Goal: Task Accomplishment & Management: Use online tool/utility

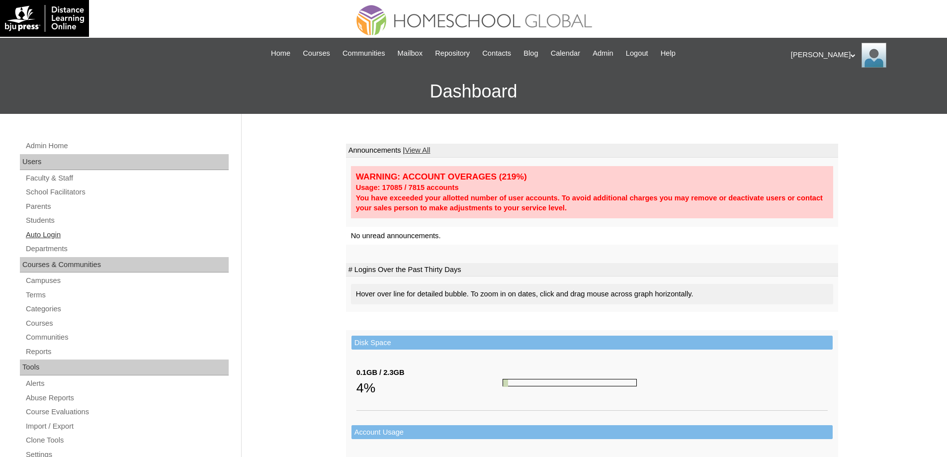
click at [92, 230] on link "Auto Login" at bounding box center [127, 235] width 204 height 12
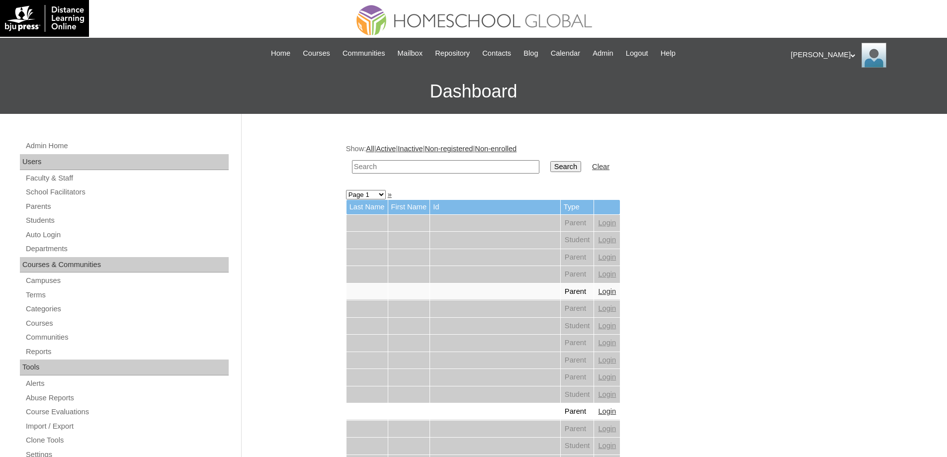
drag, startPoint x: 457, startPoint y: 164, endPoint x: 517, endPoint y: 166, distance: 60.2
click at [458, 164] on input "text" at bounding box center [446, 166] width 188 height 13
paste input "Mckylah Lau"
type input "Mckylah Lau"
click at [580, 162] on input "Search" at bounding box center [566, 166] width 31 height 11
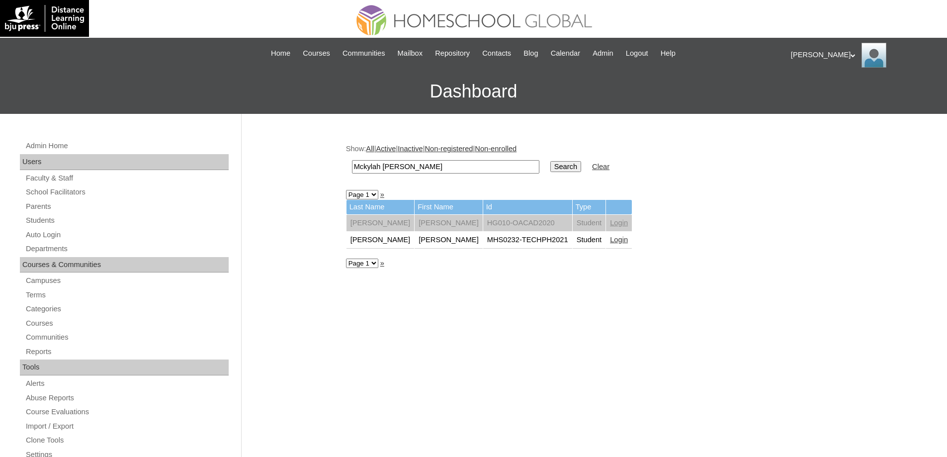
click at [610, 242] on link "Login" at bounding box center [619, 240] width 18 height 8
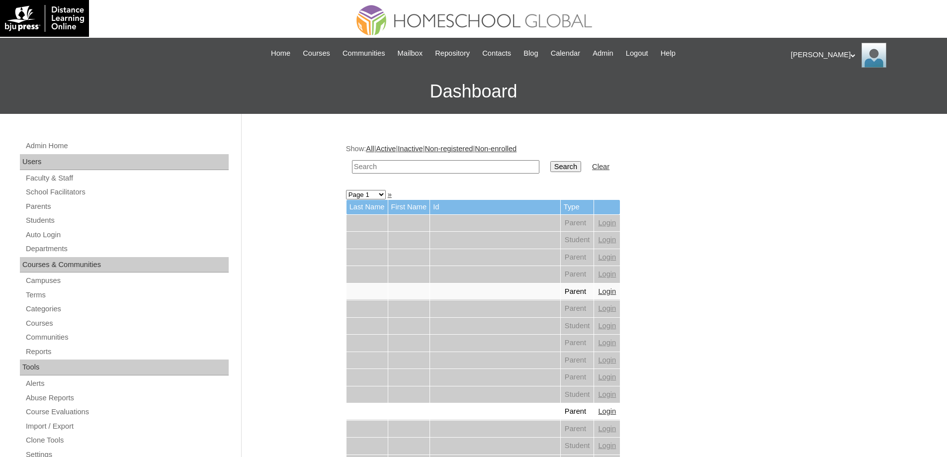
click at [405, 165] on input "text" at bounding box center [446, 166] width 188 height 13
paste input "Derick Luk"
type input "Derick Luk"
click at [563, 168] on input "Search" at bounding box center [566, 166] width 31 height 11
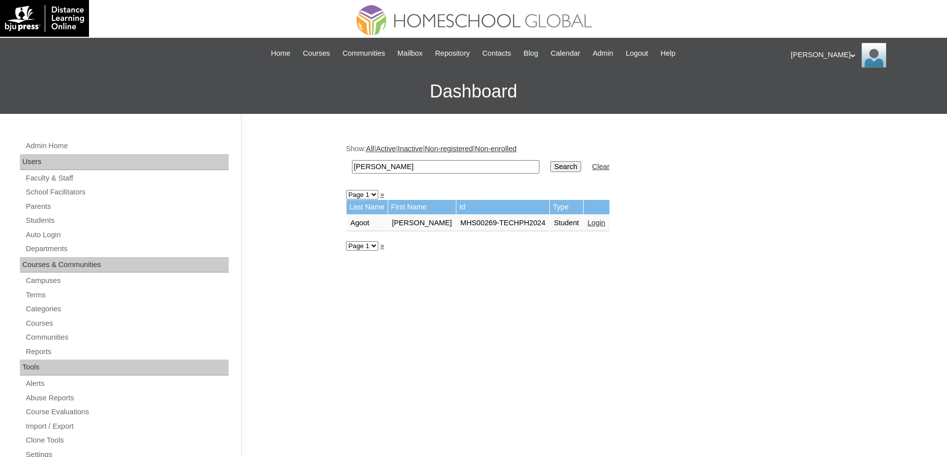
click at [606, 220] on td "Login" at bounding box center [597, 223] width 26 height 17
click at [588, 224] on link "Login" at bounding box center [597, 223] width 18 height 8
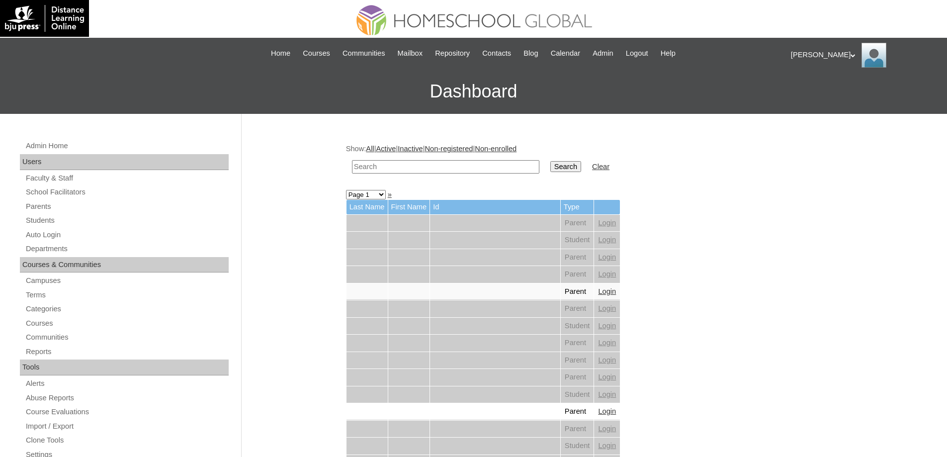
click at [417, 177] on td at bounding box center [445, 166] width 197 height 23
click at [416, 166] on input "text" at bounding box center [446, 166] width 188 height 13
paste input "[PERSON_NAME]"
type input "[PERSON_NAME]"
click at [552, 164] on td "Search" at bounding box center [566, 166] width 41 height 23
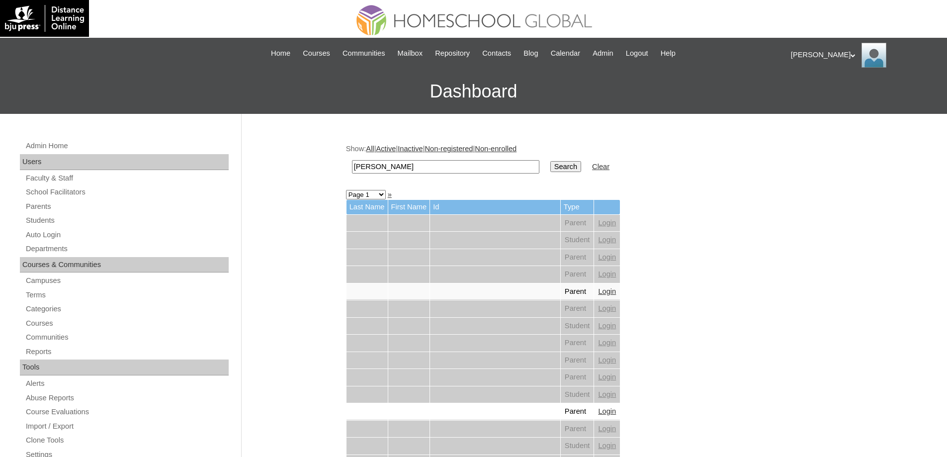
click at [573, 165] on input "Search" at bounding box center [566, 166] width 31 height 11
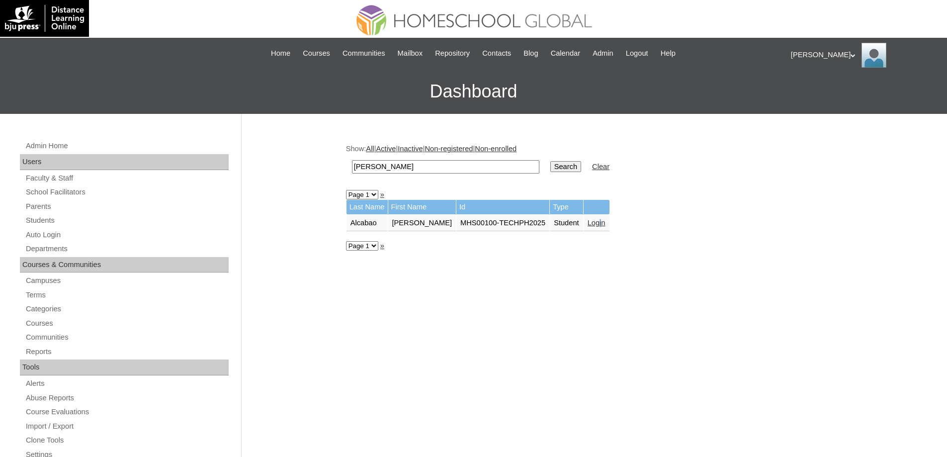
click at [599, 228] on td "Login" at bounding box center [597, 223] width 26 height 17
click at [600, 222] on link "Login" at bounding box center [597, 223] width 18 height 8
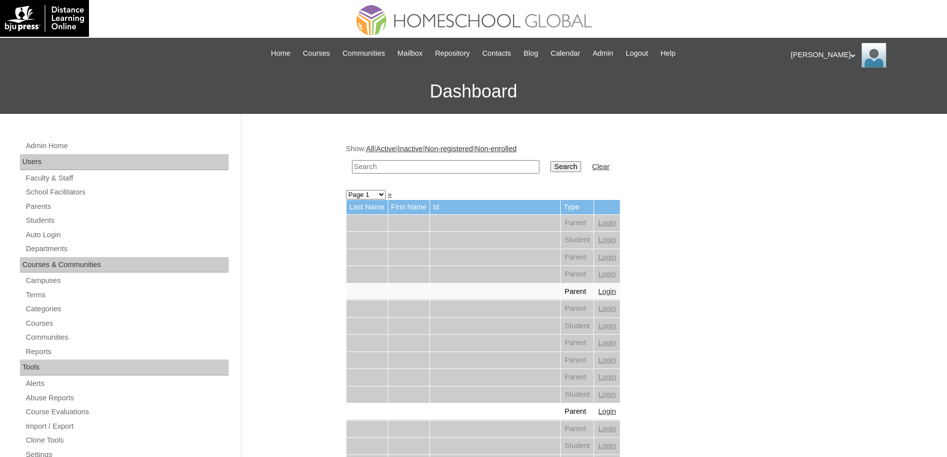
drag, startPoint x: 445, startPoint y: 166, endPoint x: 505, endPoint y: 169, distance: 59.8
click at [446, 166] on input "text" at bounding box center [446, 166] width 188 height 13
paste input "Gabrielle Lo"
type input "Gabrielle Lo"
click at [569, 170] on input "Search" at bounding box center [566, 166] width 31 height 11
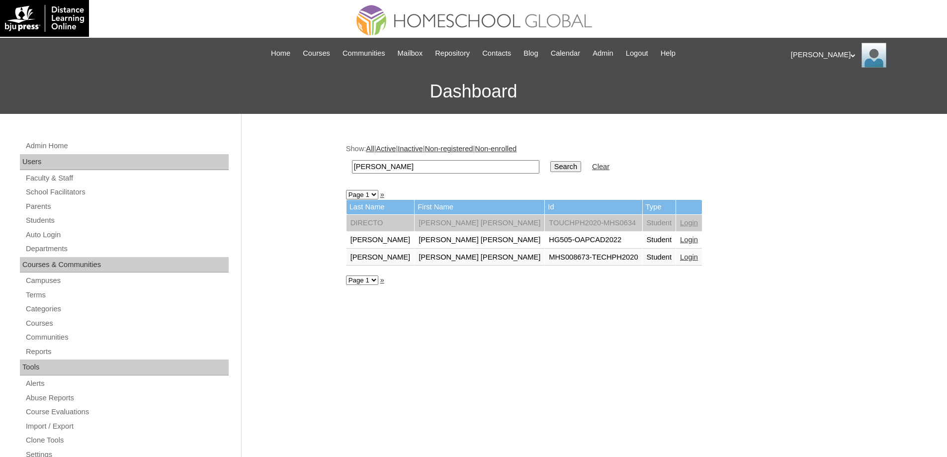
click at [680, 259] on link "Login" at bounding box center [689, 257] width 18 height 8
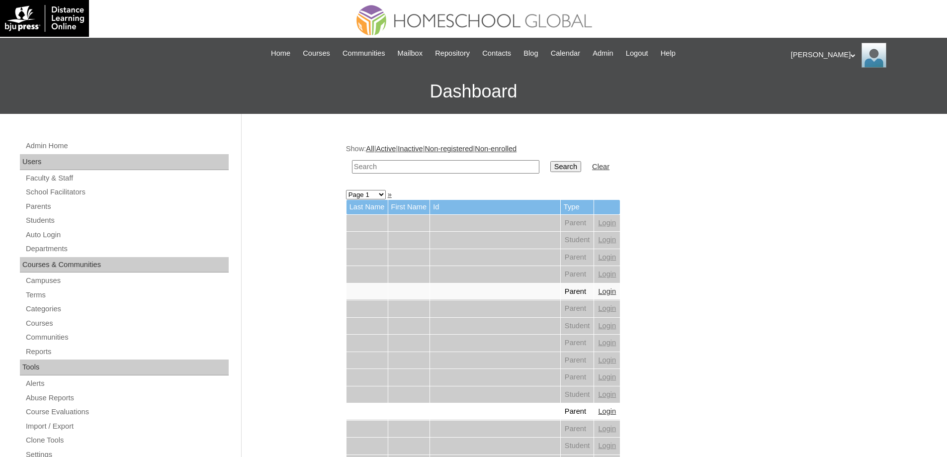
click at [473, 169] on input "text" at bounding box center [446, 166] width 188 height 13
paste input "Arkhos Ther"
type input "Arkhos Ther"
click at [579, 176] on td "Search" at bounding box center [566, 166] width 41 height 23
click at [576, 165] on input "Search" at bounding box center [566, 166] width 31 height 11
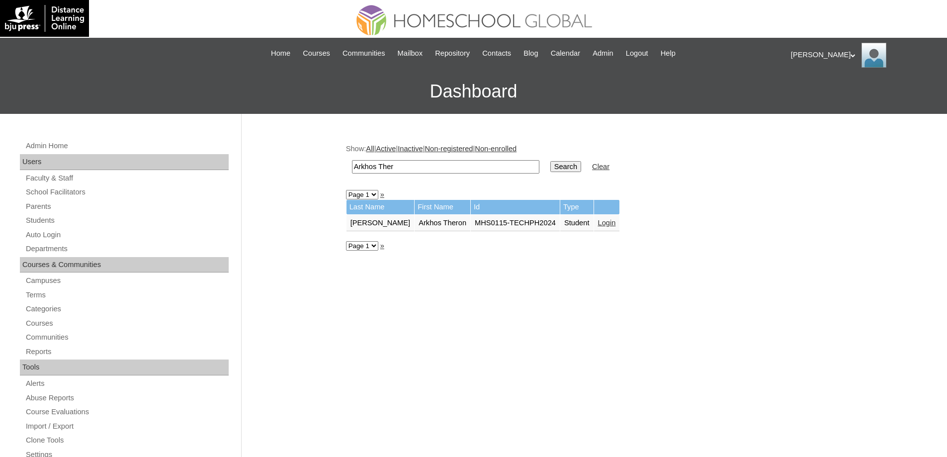
click at [600, 225] on link "Login" at bounding box center [607, 223] width 18 height 8
click at [592, 223] on link "Login" at bounding box center [583, 223] width 18 height 8
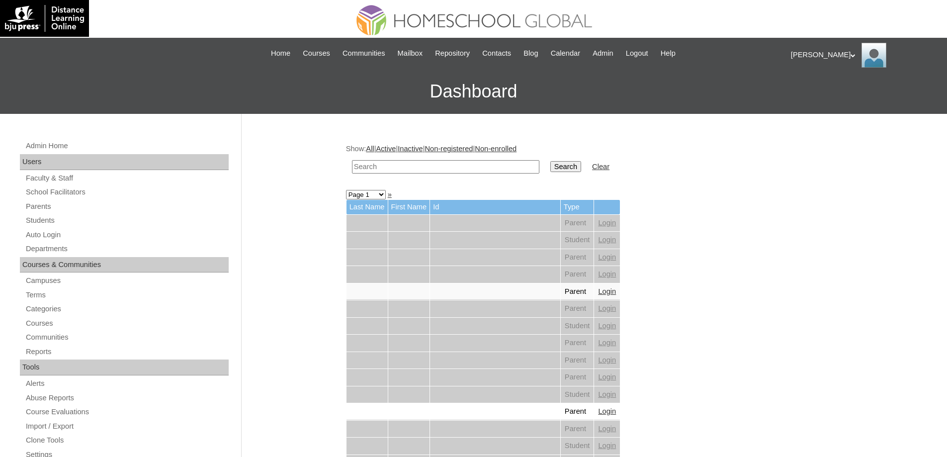
drag, startPoint x: 0, startPoint y: 0, endPoint x: 499, endPoint y: 169, distance: 526.7
click at [499, 169] on input "text" at bounding box center [446, 166] width 188 height 13
paste input "[PERSON_NAME]"
type input "[PERSON_NAME]"
click at [563, 163] on input "Search" at bounding box center [566, 166] width 31 height 11
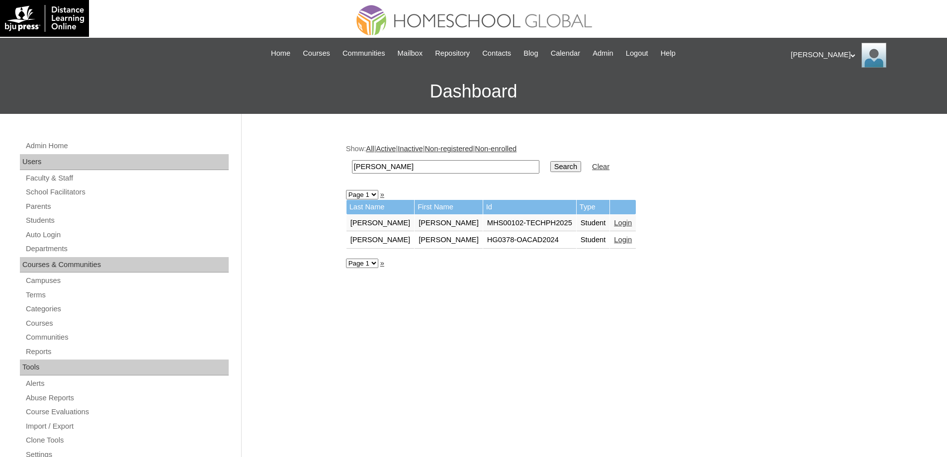
click at [614, 222] on link "Login" at bounding box center [623, 223] width 18 height 8
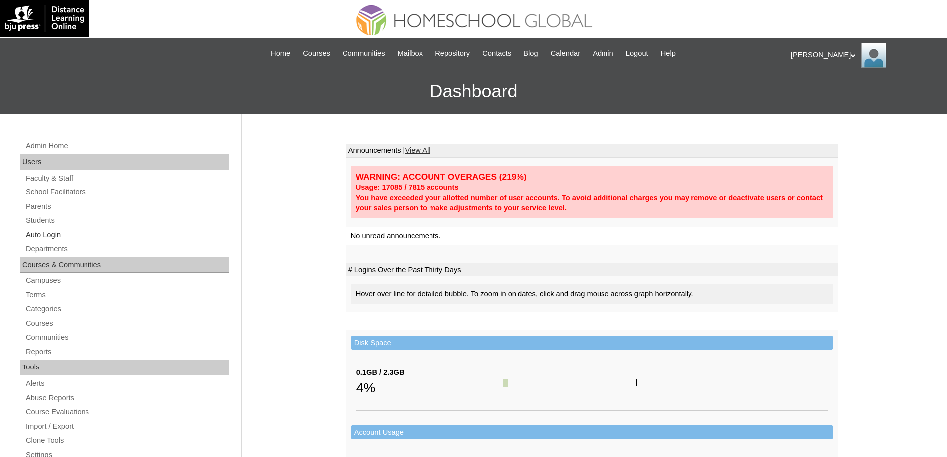
click at [103, 237] on link "Auto Login" at bounding box center [127, 235] width 204 height 12
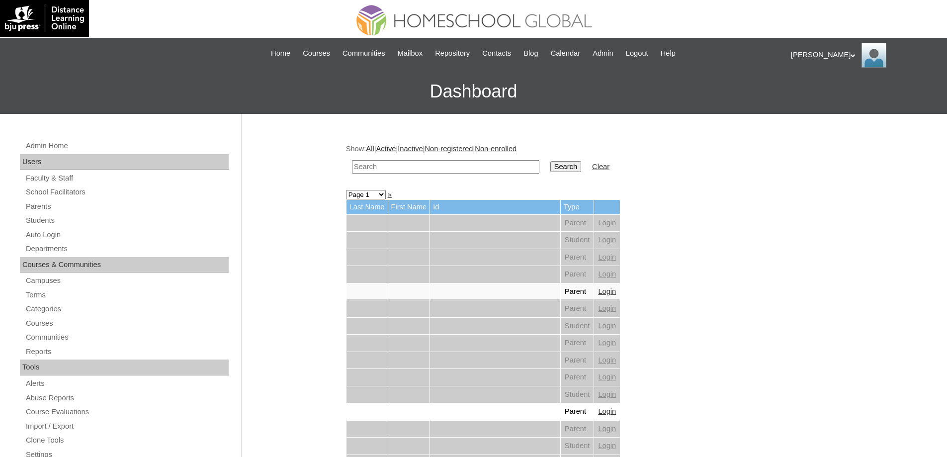
click at [413, 167] on input "text" at bounding box center [446, 166] width 188 height 13
paste input "Alexis Natal"
type input "Alexis Natal"
click at [569, 171] on input "Search" at bounding box center [566, 166] width 31 height 11
drag, startPoint x: 571, startPoint y: 169, endPoint x: 460, endPoint y: 224, distance: 124.6
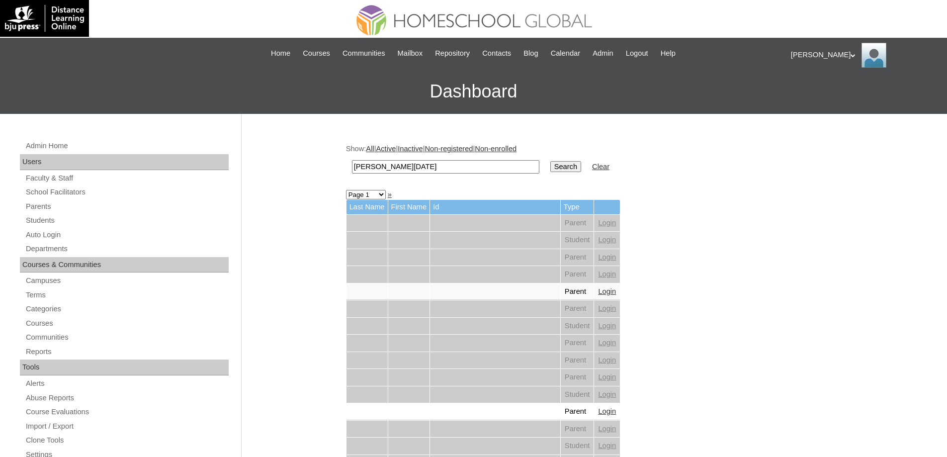
click at [572, 169] on input "Search" at bounding box center [566, 166] width 31 height 11
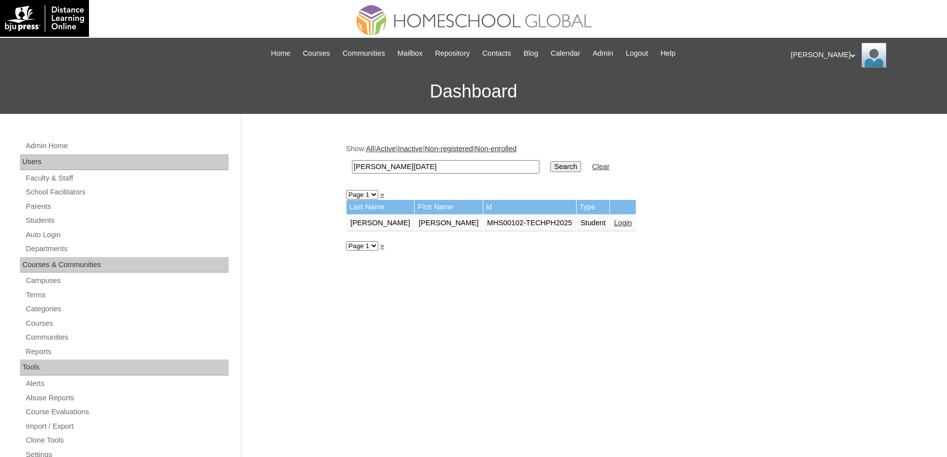
click at [614, 221] on link "Login" at bounding box center [623, 223] width 18 height 8
click at [614, 222] on link "Login" at bounding box center [623, 223] width 18 height 8
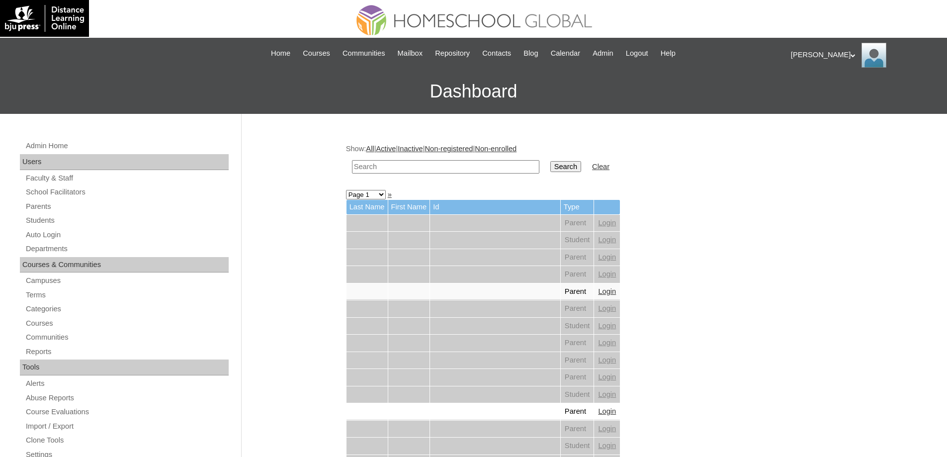
click at [513, 165] on input "text" at bounding box center [446, 166] width 188 height 13
paste input "[PERSON_NAME]"
type input "Wilhelmina Aldr"
click at [577, 164] on input "Search" at bounding box center [566, 166] width 31 height 11
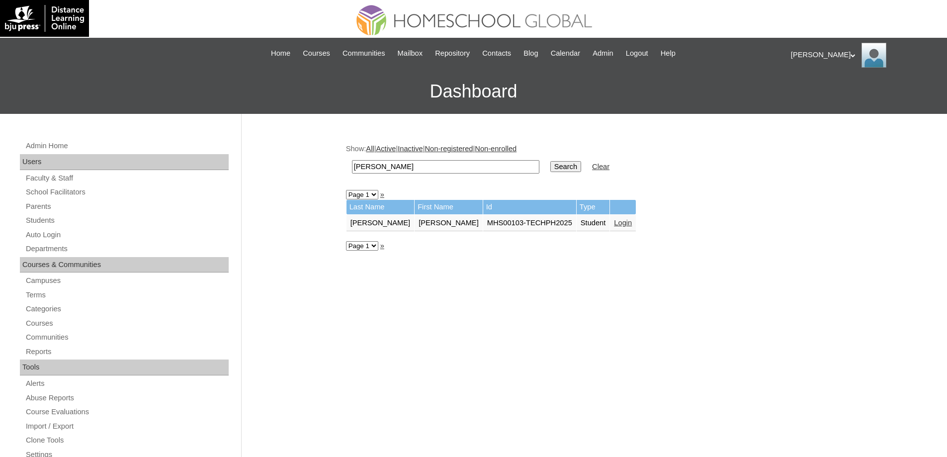
click at [614, 226] on link "Login" at bounding box center [623, 223] width 18 height 8
click at [624, 224] on link "Login" at bounding box center [623, 223] width 18 height 8
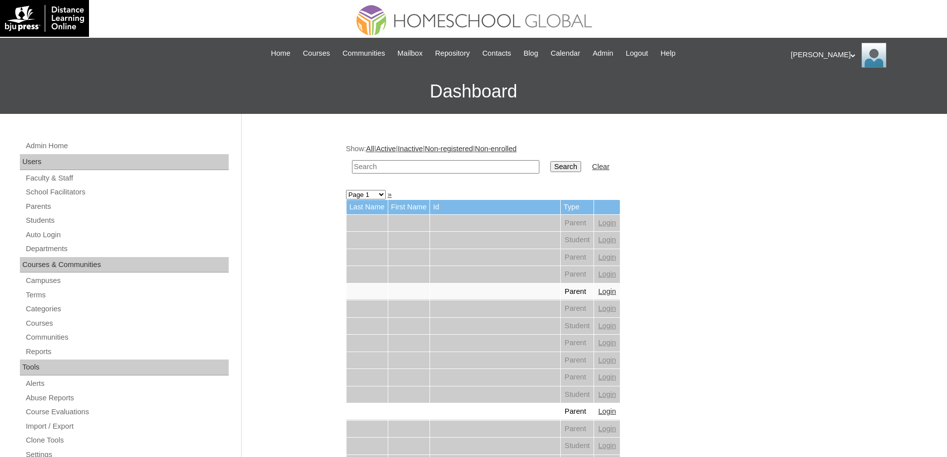
click at [490, 171] on input "text" at bounding box center [446, 166] width 188 height 13
paste input "[PERSON_NAME]"
type input "[PERSON_NAME]"
click at [577, 175] on td "Search" at bounding box center [566, 166] width 41 height 23
click at [571, 163] on input "Search" at bounding box center [566, 166] width 31 height 11
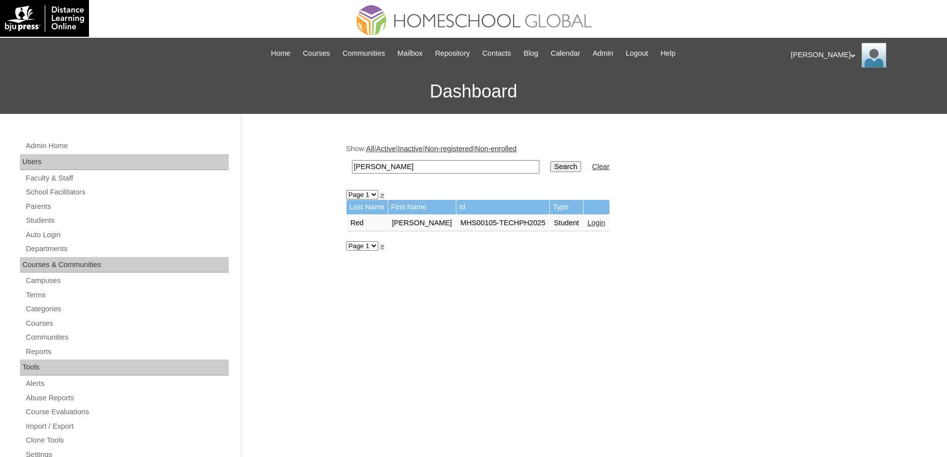
click at [606, 223] on link "Login" at bounding box center [597, 223] width 18 height 8
